Goal: Transaction & Acquisition: Book appointment/travel/reservation

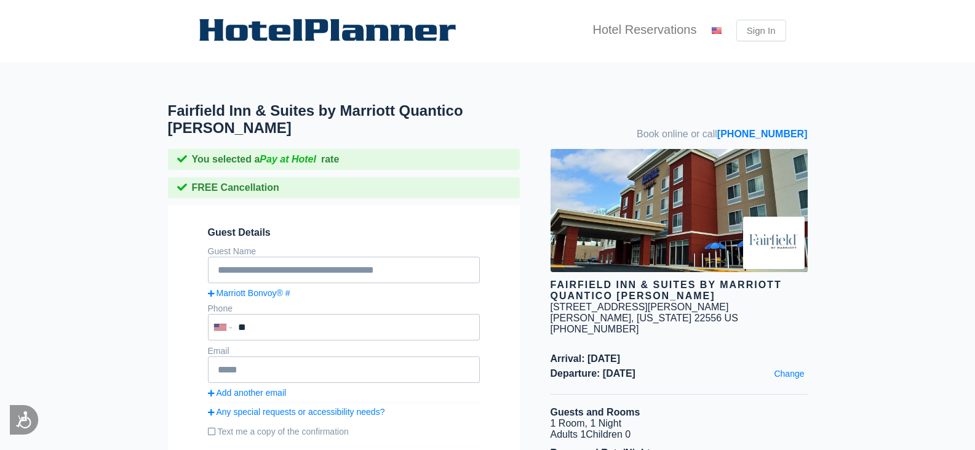
scroll to position [102, 0]
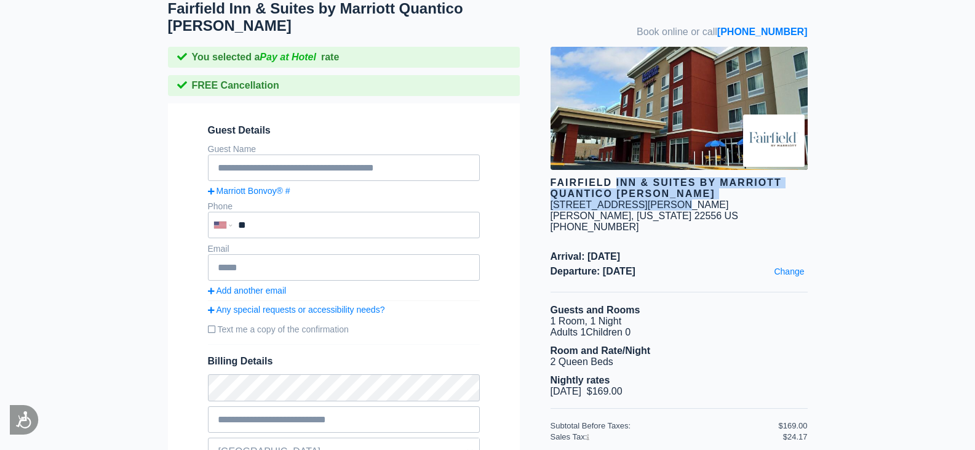
drag, startPoint x: 574, startPoint y: 158, endPoint x: 657, endPoint y: 190, distance: 88.4
click at [657, 190] on div "Fairfield Inn & Suites by Marriott Quantico [PERSON_NAME] [STREET_ADDRESS][PERS…" at bounding box center [678, 140] width 257 height 186
click at [659, 199] on div "[STREET_ADDRESS][PERSON_NAME]" at bounding box center [639, 204] width 178 height 11
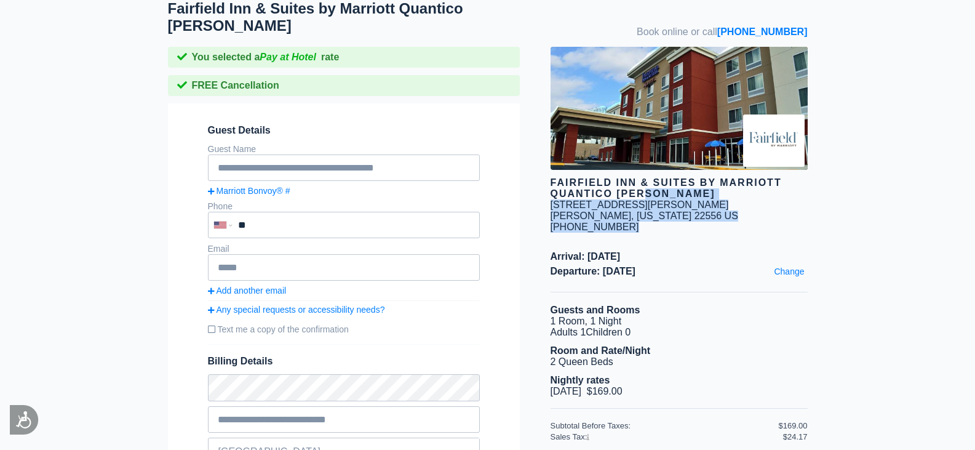
drag, startPoint x: 657, startPoint y: 195, endPoint x: 613, endPoint y: 180, distance: 47.3
click at [606, 173] on div "Fairfield Inn & Suites by Marriott Quantico [PERSON_NAME] [STREET_ADDRESS][PERS…" at bounding box center [678, 140] width 257 height 186
click at [614, 181] on div "Fairfield Inn & Suites by Marriott Quantico [PERSON_NAME]" at bounding box center [678, 188] width 257 height 22
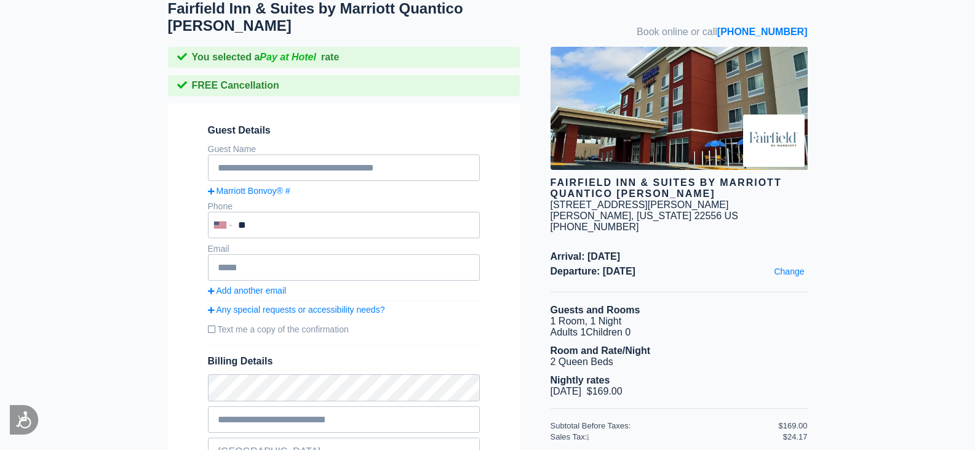
drag, startPoint x: 605, startPoint y: 223, endPoint x: 708, endPoint y: 248, distance: 106.2
click at [708, 251] on div "Arrival: [DATE] Departure: [DATE] Change" at bounding box center [678, 271] width 257 height 41
click at [712, 266] on span "Departure: [DATE]" at bounding box center [678, 271] width 257 height 11
drag, startPoint x: 582, startPoint y: 226, endPoint x: 723, endPoint y: 238, distance: 141.9
click at [723, 251] on div "Arrival: [DATE] Departure: [DATE] Change" at bounding box center [678, 271] width 257 height 41
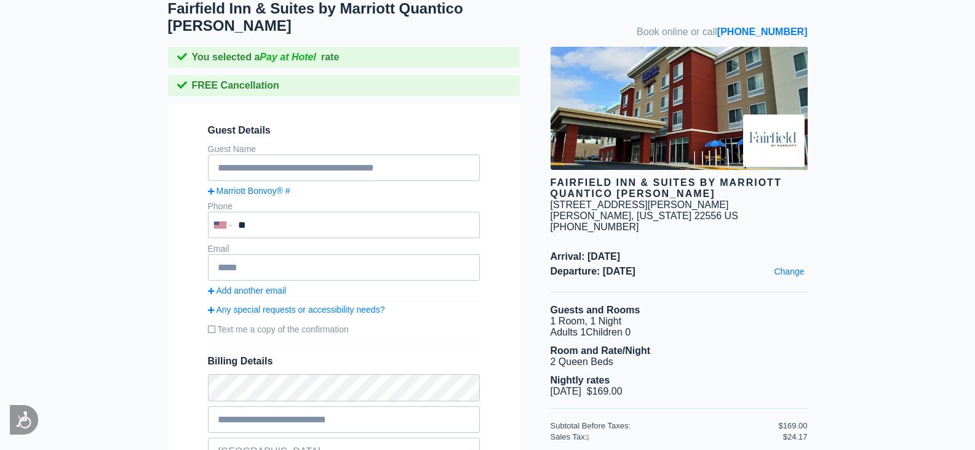
click at [723, 266] on span "Departure: [DATE]" at bounding box center [678, 271] width 257 height 11
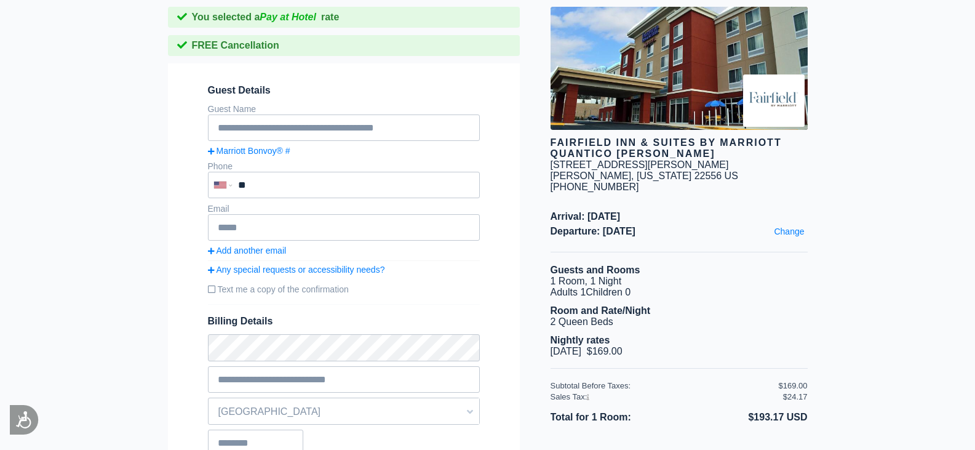
scroll to position [164, 0]
